Goal: Transaction & Acquisition: Purchase product/service

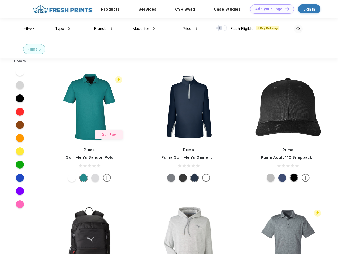
scroll to position [0, 0]
click at [270, 9] on link "Add your Logo Design Tool" at bounding box center [272, 9] width 44 height 9
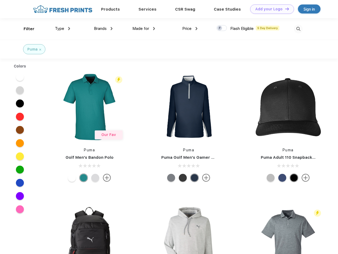
click at [0, 0] on div "Design Tool" at bounding box center [0, 0] width 0 height 0
click at [284, 9] on link "Add your Logo Design Tool" at bounding box center [272, 9] width 44 height 9
click at [25, 29] on div "Filter" at bounding box center [29, 29] width 11 height 6
click at [63, 29] on span "Type" at bounding box center [59, 28] width 9 height 5
click at [103, 29] on span "Brands" at bounding box center [100, 28] width 13 height 5
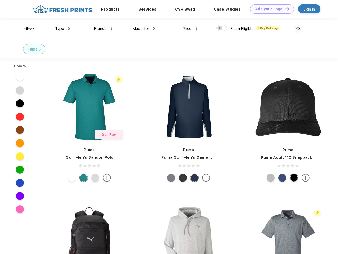
click at [144, 29] on span "Made for" at bounding box center [140, 28] width 17 height 5
click at [190, 29] on span "Price" at bounding box center [186, 28] width 9 height 5
click at [222, 28] on div at bounding box center [221, 28] width 10 height 6
click at [220, 28] on input "checkbox" at bounding box center [217, 26] width 3 height 3
click at [298, 29] on img at bounding box center [298, 29] width 9 height 9
